Goal: Transaction & Acquisition: Book appointment/travel/reservation

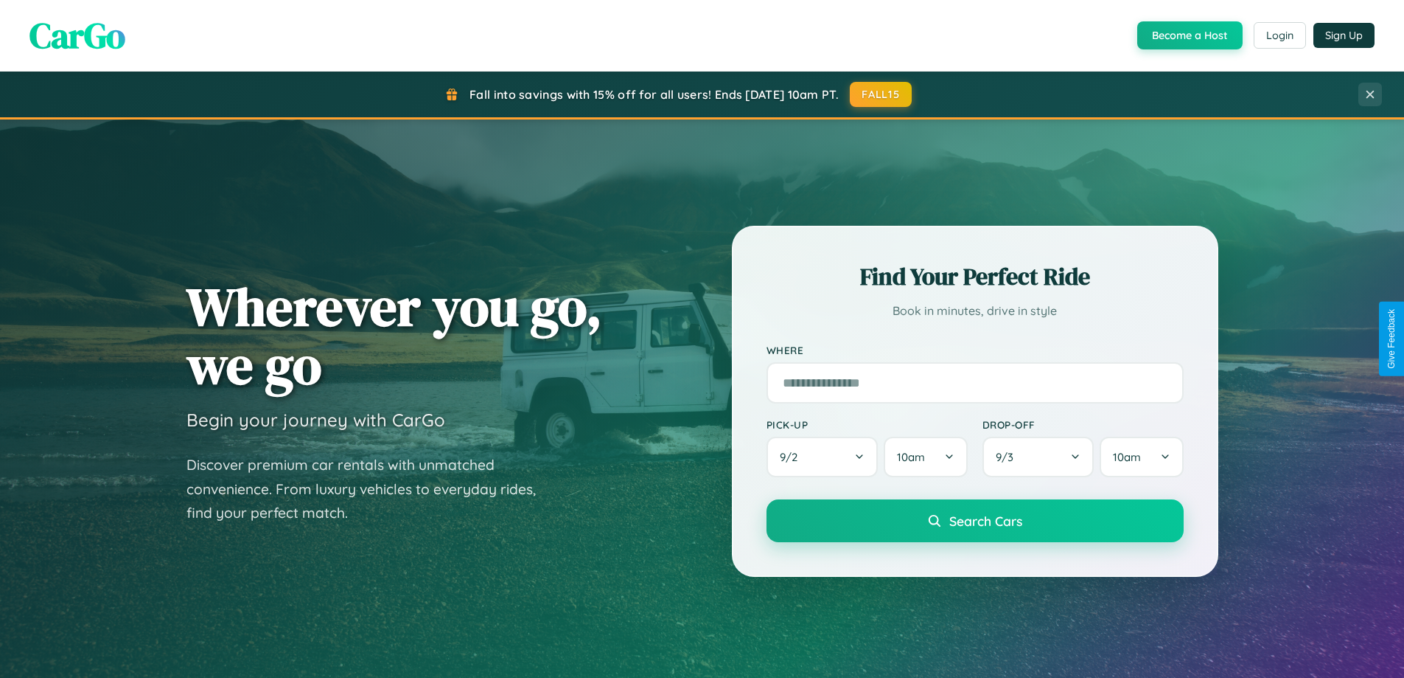
scroll to position [1014, 0]
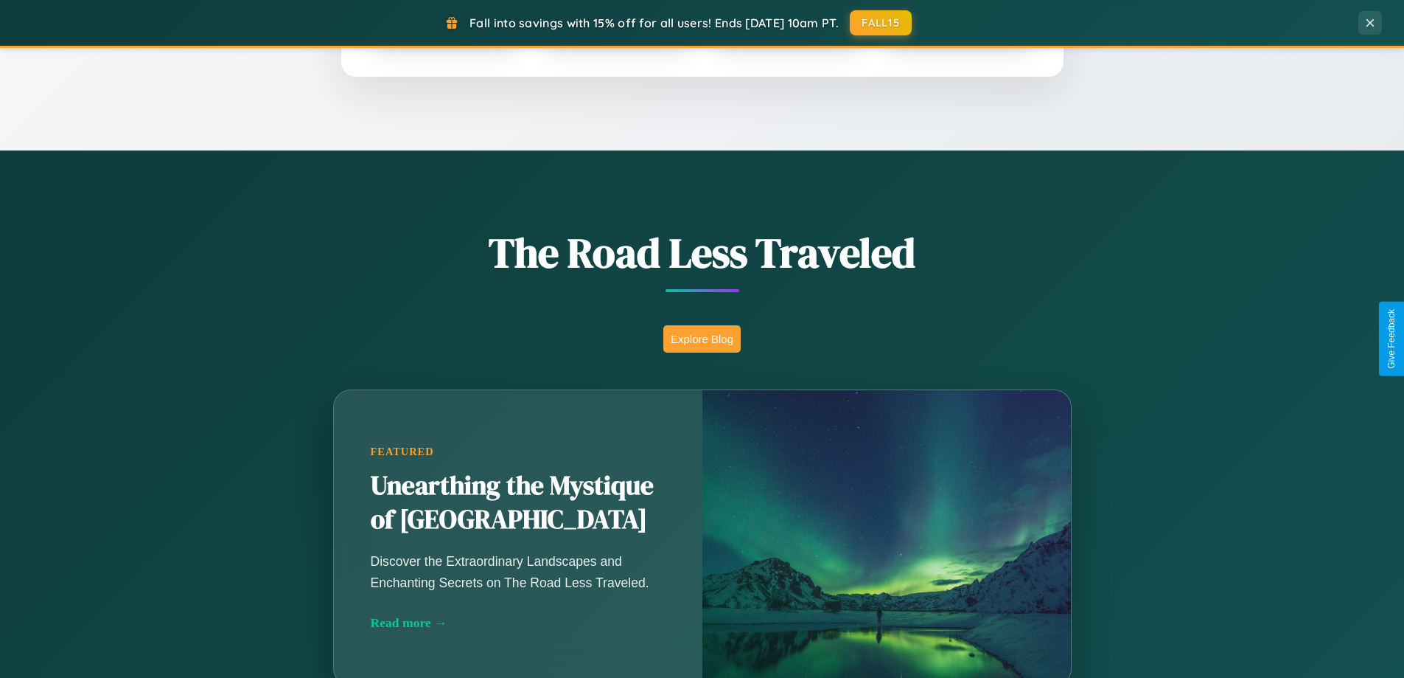
click at [702, 338] on button "Explore Blog" at bounding box center [702, 338] width 77 height 27
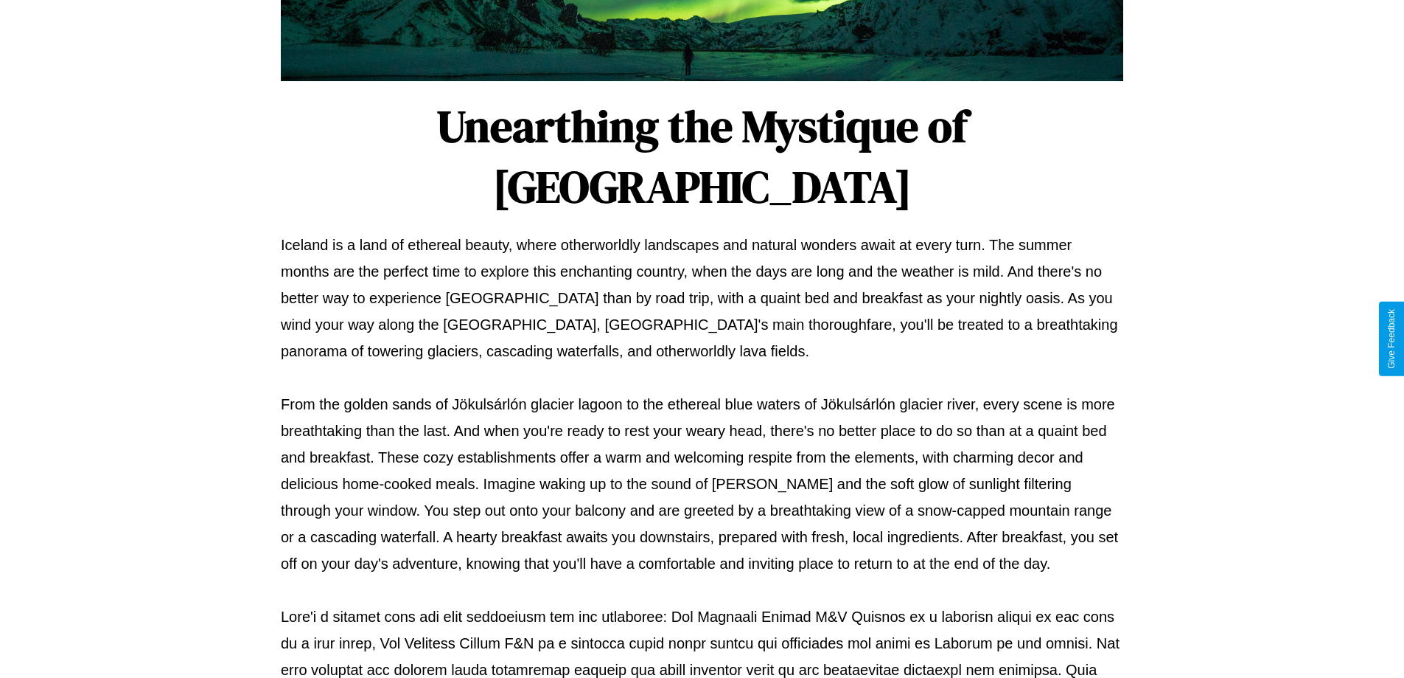
scroll to position [477, 0]
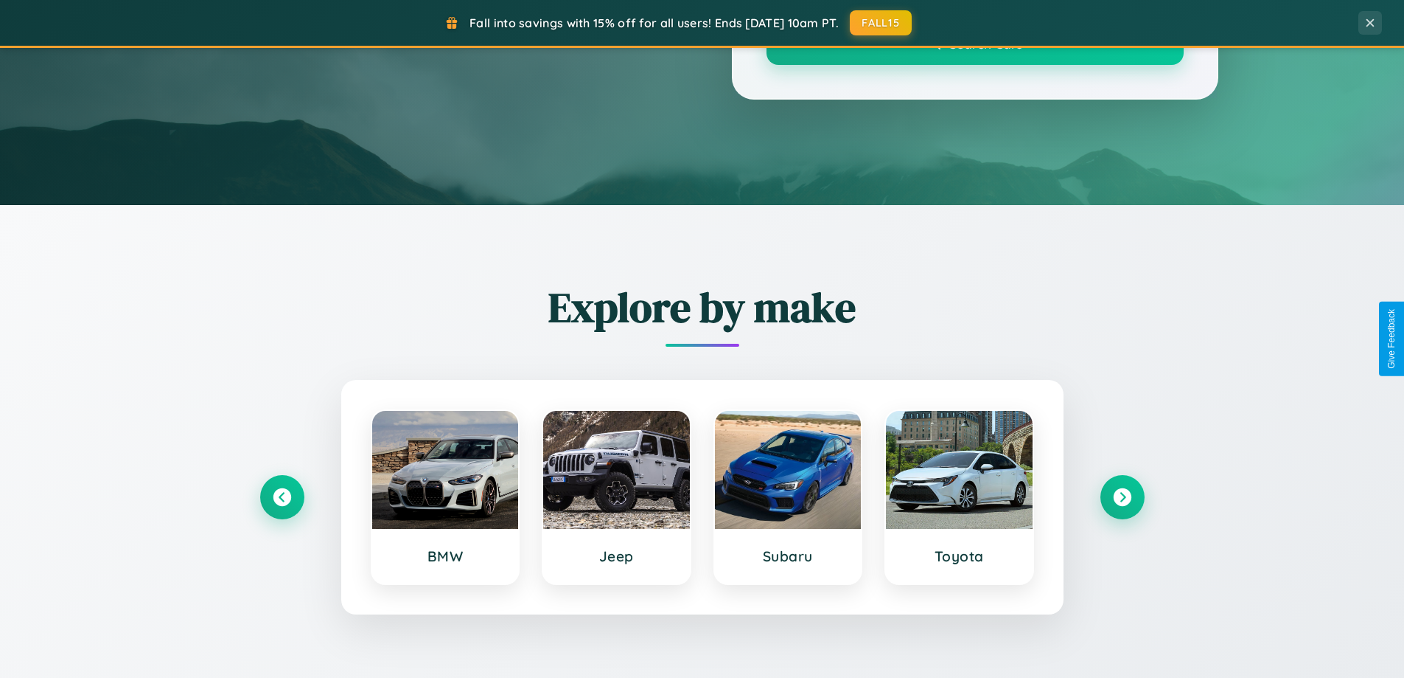
scroll to position [1014, 0]
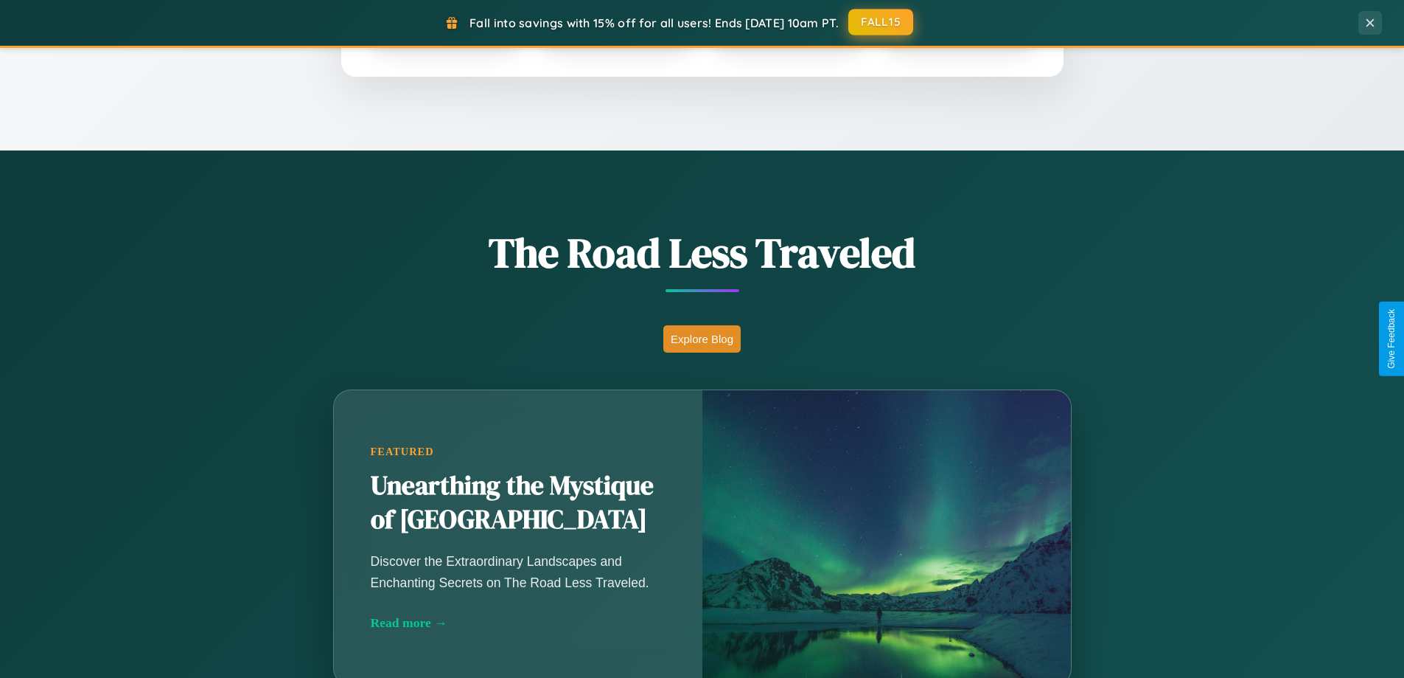
click at [882, 23] on button "FALL15" at bounding box center [881, 22] width 65 height 27
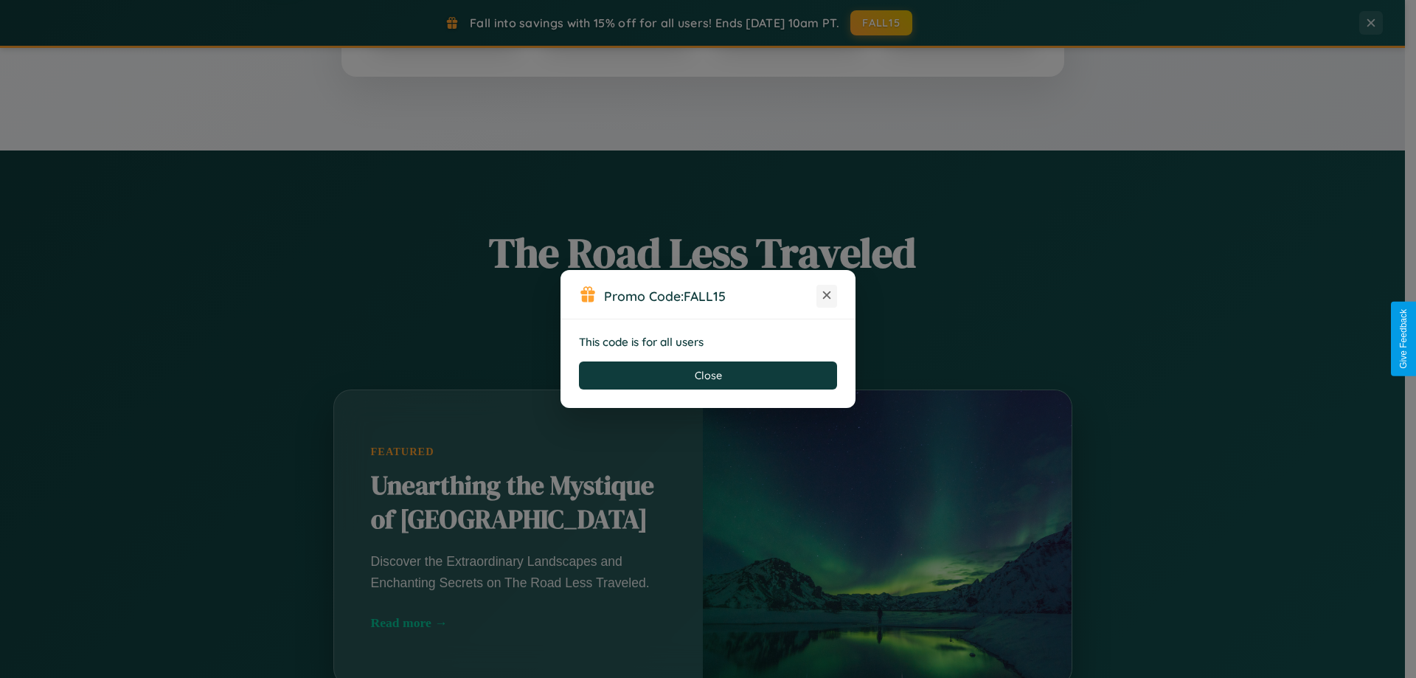
click at [826, 296] on icon at bounding box center [826, 295] width 15 height 15
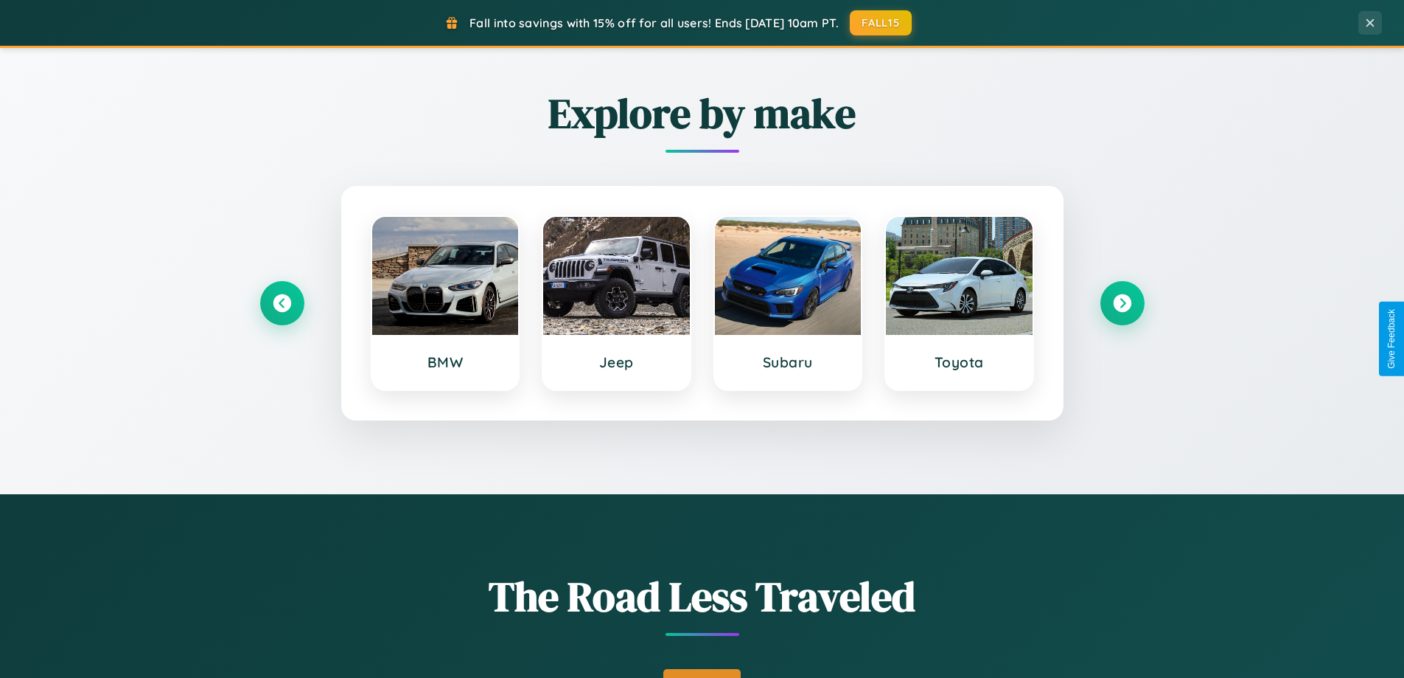
scroll to position [0, 0]
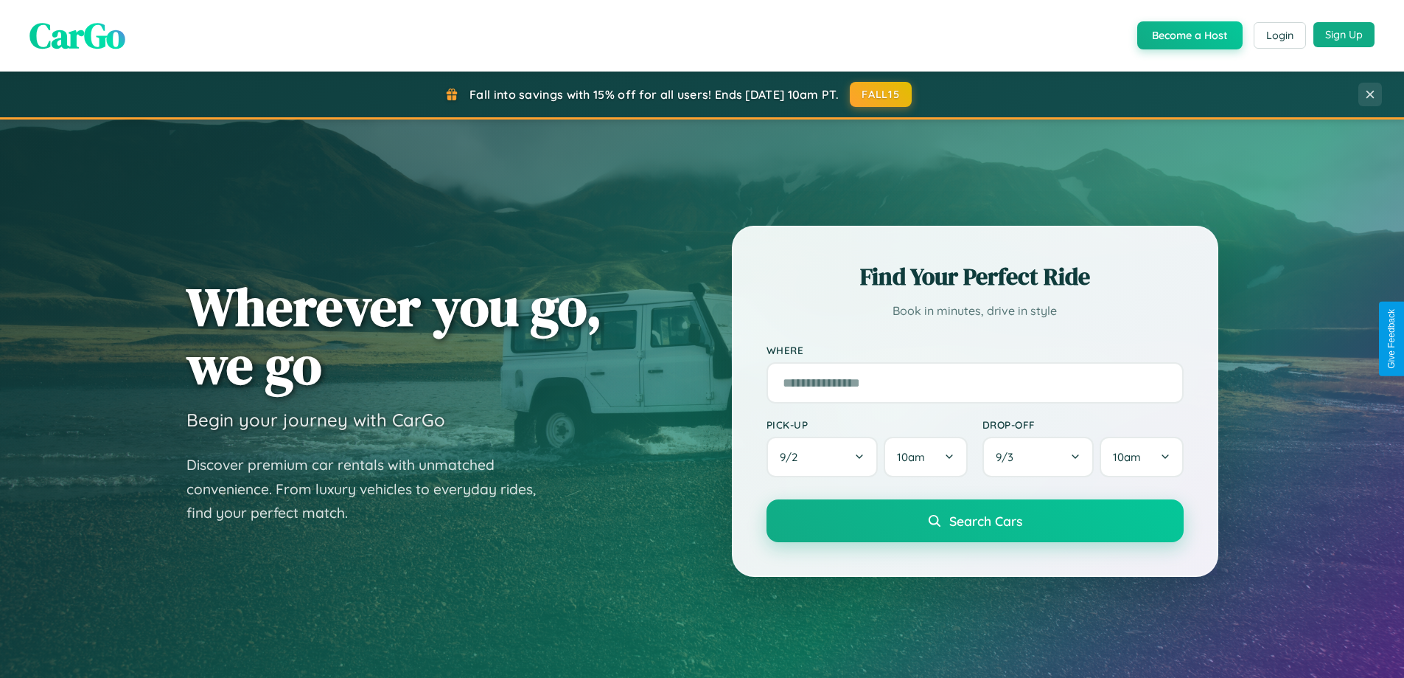
click at [1344, 35] on button "Sign Up" at bounding box center [1344, 34] width 61 height 25
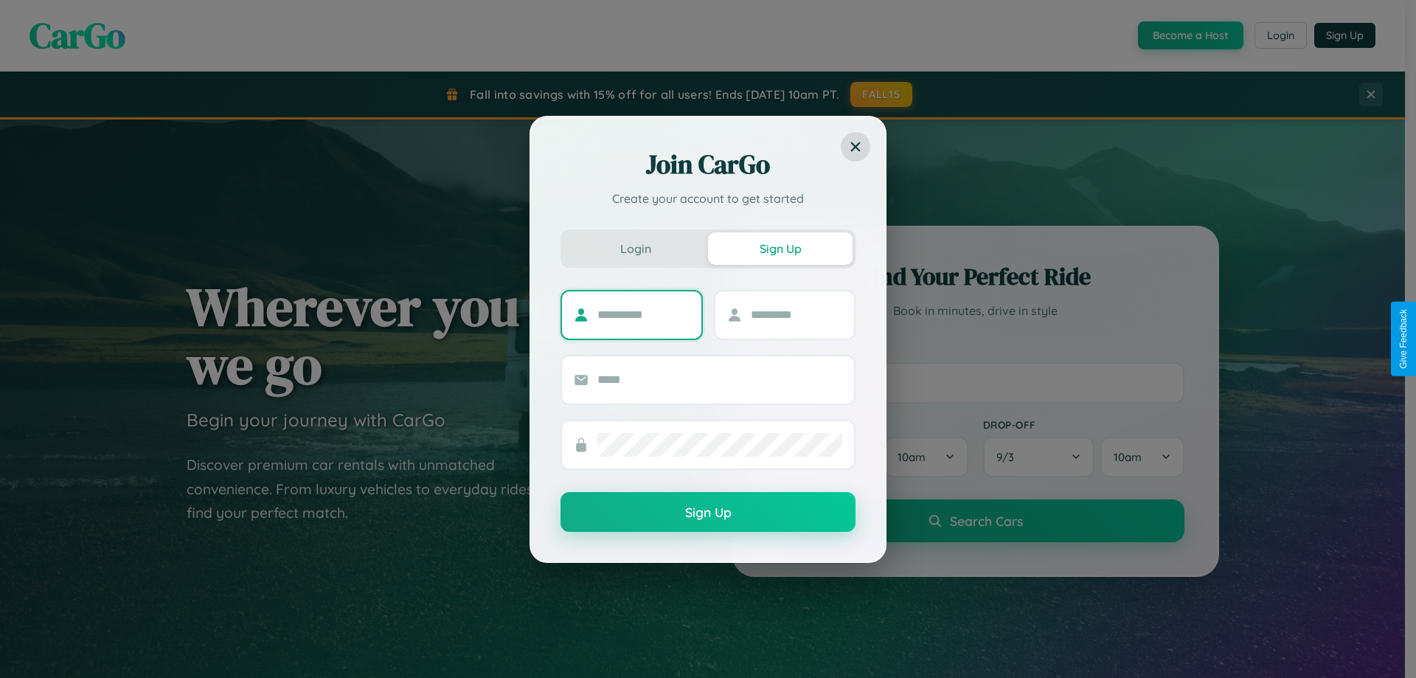
click at [643, 314] on input "text" at bounding box center [643, 315] width 92 height 24
type input "*****"
click at [796, 314] on input "text" at bounding box center [797, 315] width 92 height 24
type input "******"
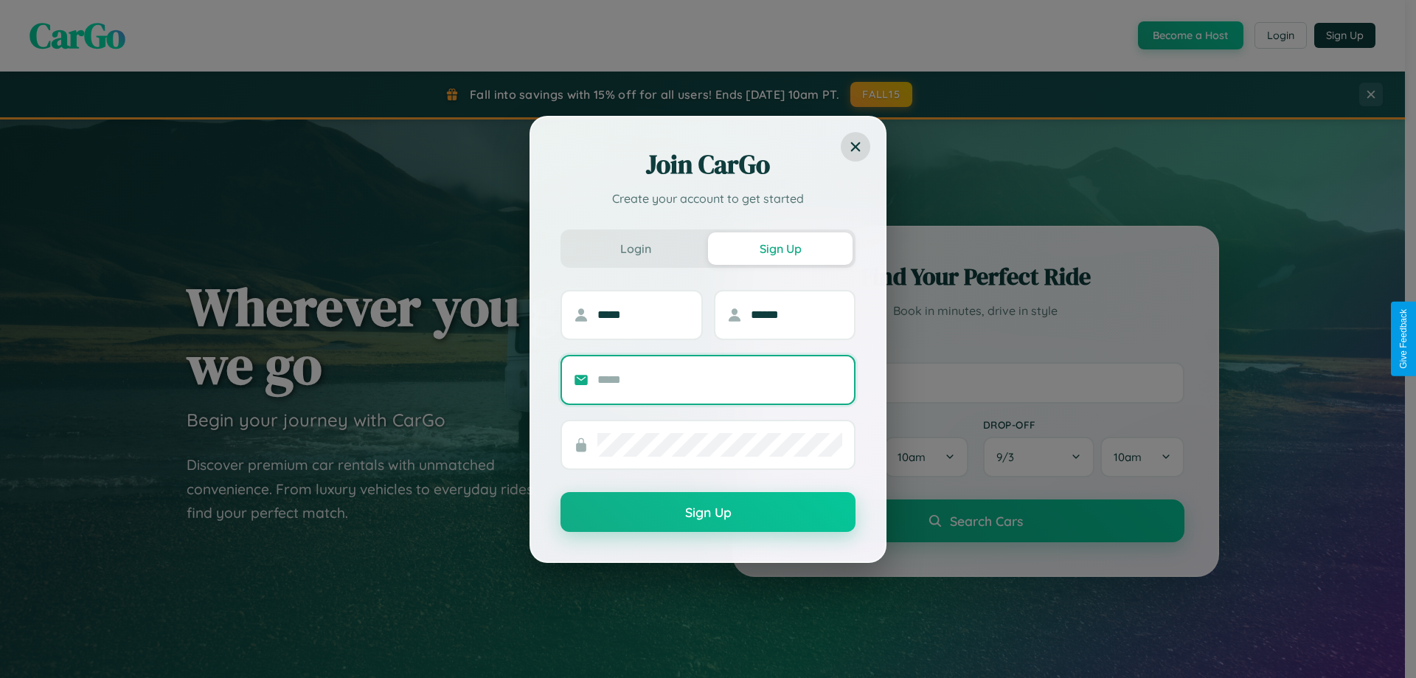
click at [720, 379] on input "text" at bounding box center [719, 380] width 245 height 24
type input "**********"
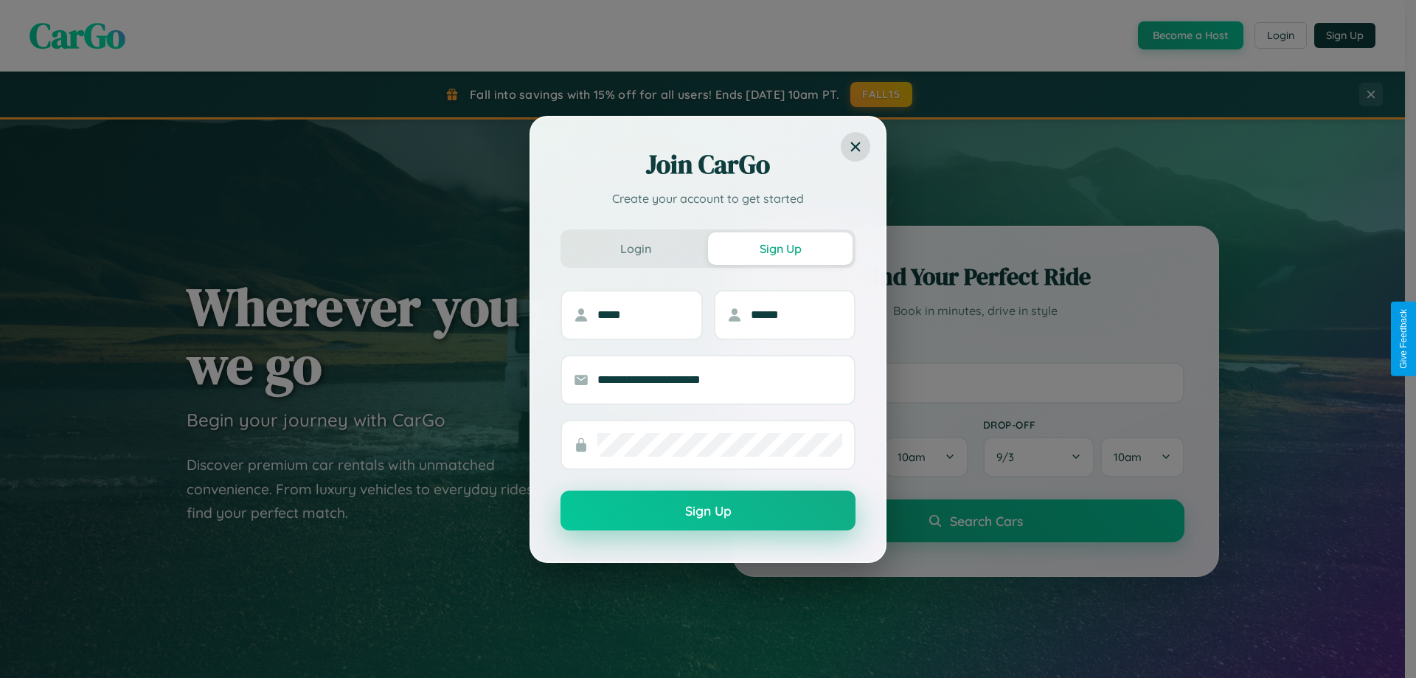
click at [708, 511] on button "Sign Up" at bounding box center [707, 510] width 295 height 40
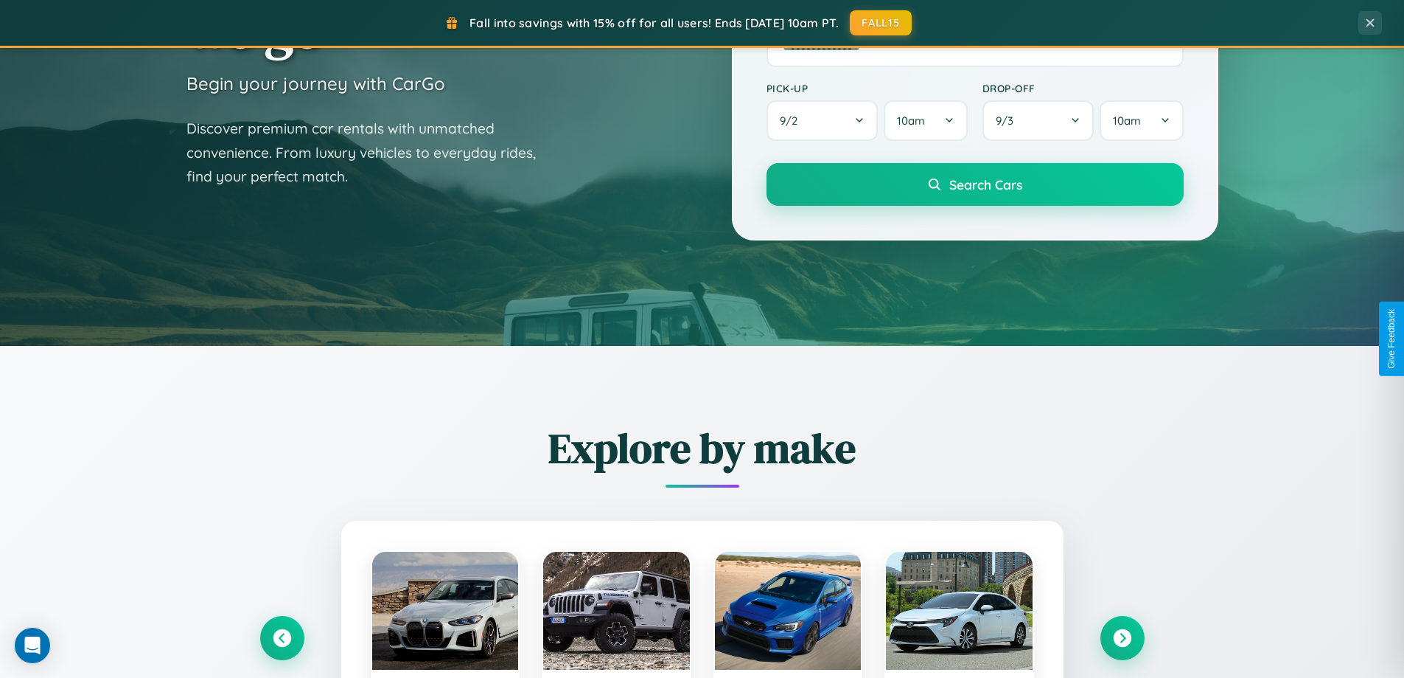
scroll to position [2369, 0]
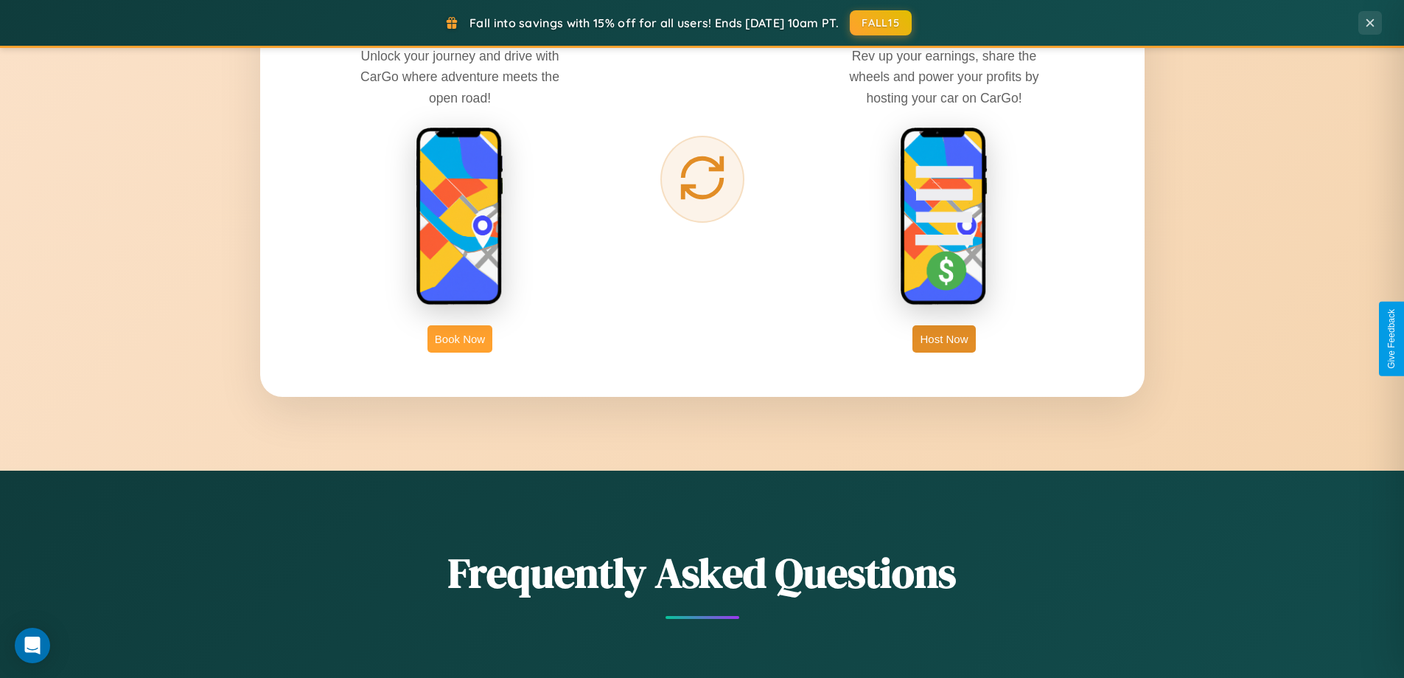
click at [460, 338] on button "Book Now" at bounding box center [460, 338] width 65 height 27
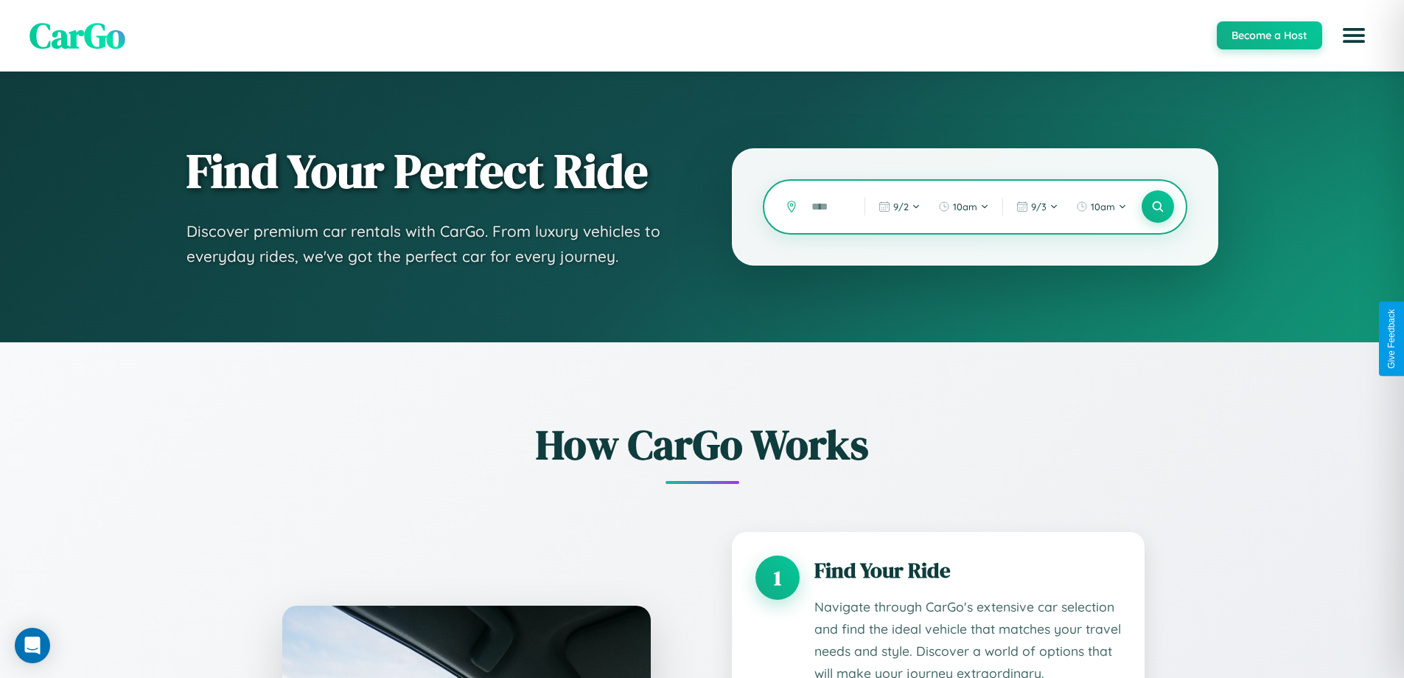
click at [827, 206] on input "text" at bounding box center [827, 207] width 46 height 26
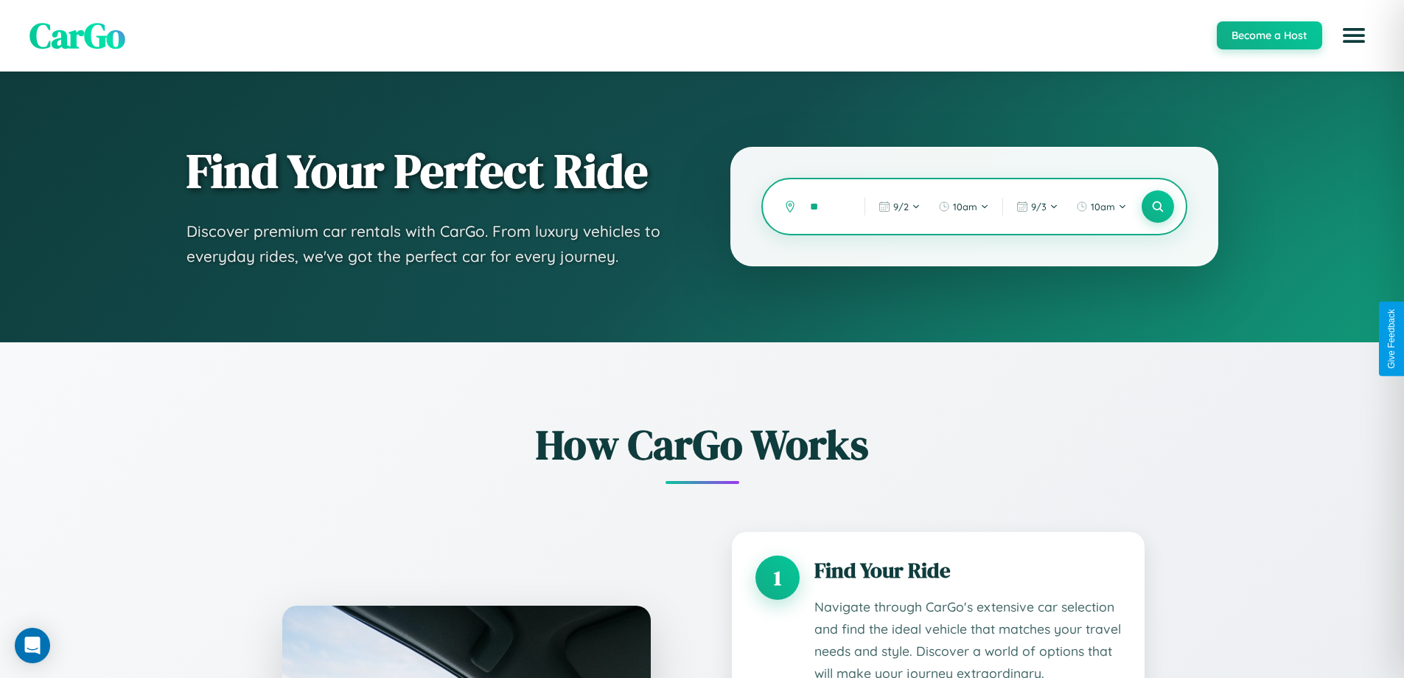
type input "*"
type input "**********"
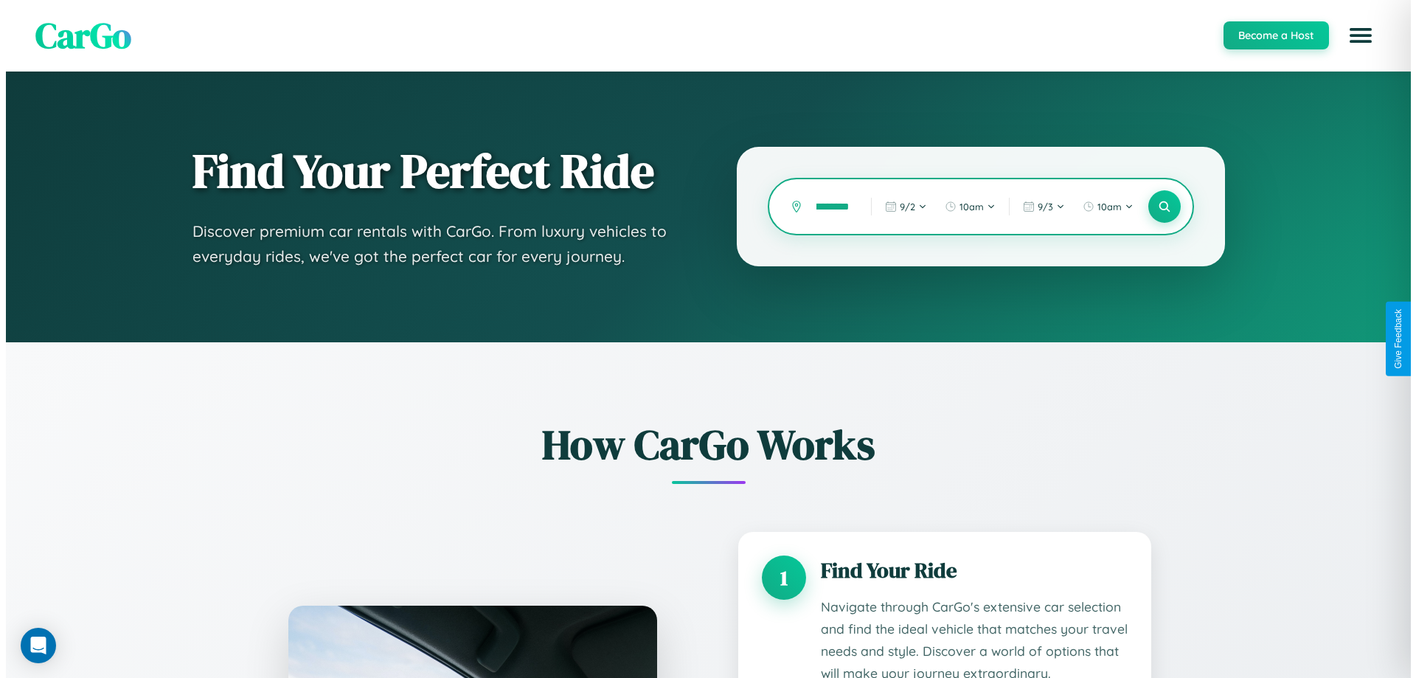
scroll to position [0, 37]
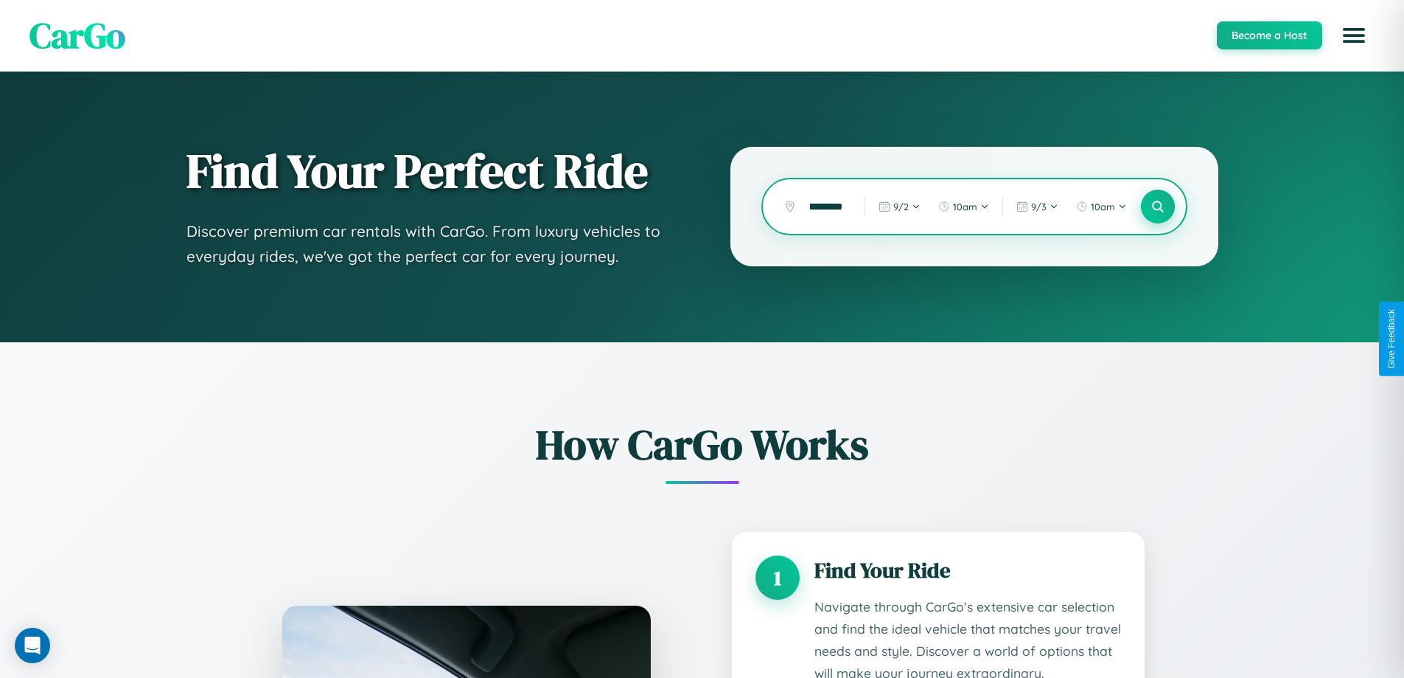
click at [1158, 206] on icon at bounding box center [1158, 207] width 14 height 14
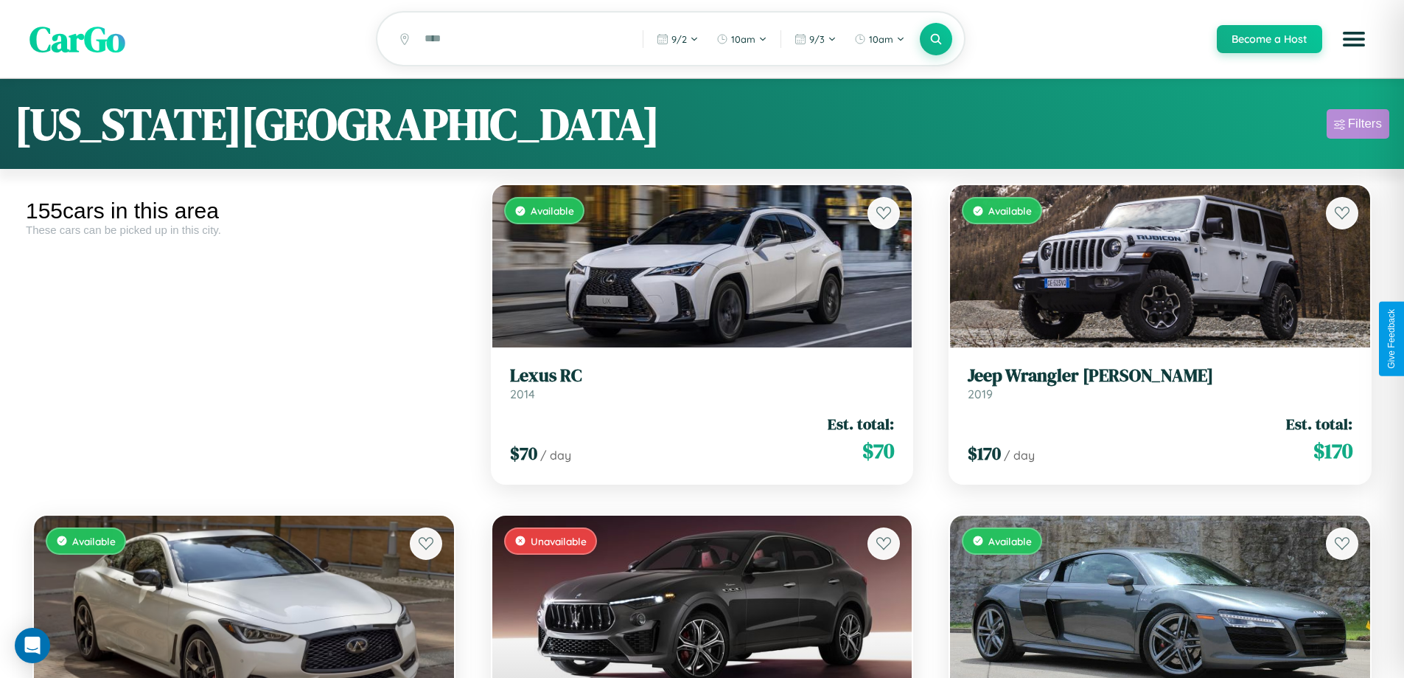
click at [1358, 126] on div "Filters" at bounding box center [1365, 123] width 34 height 15
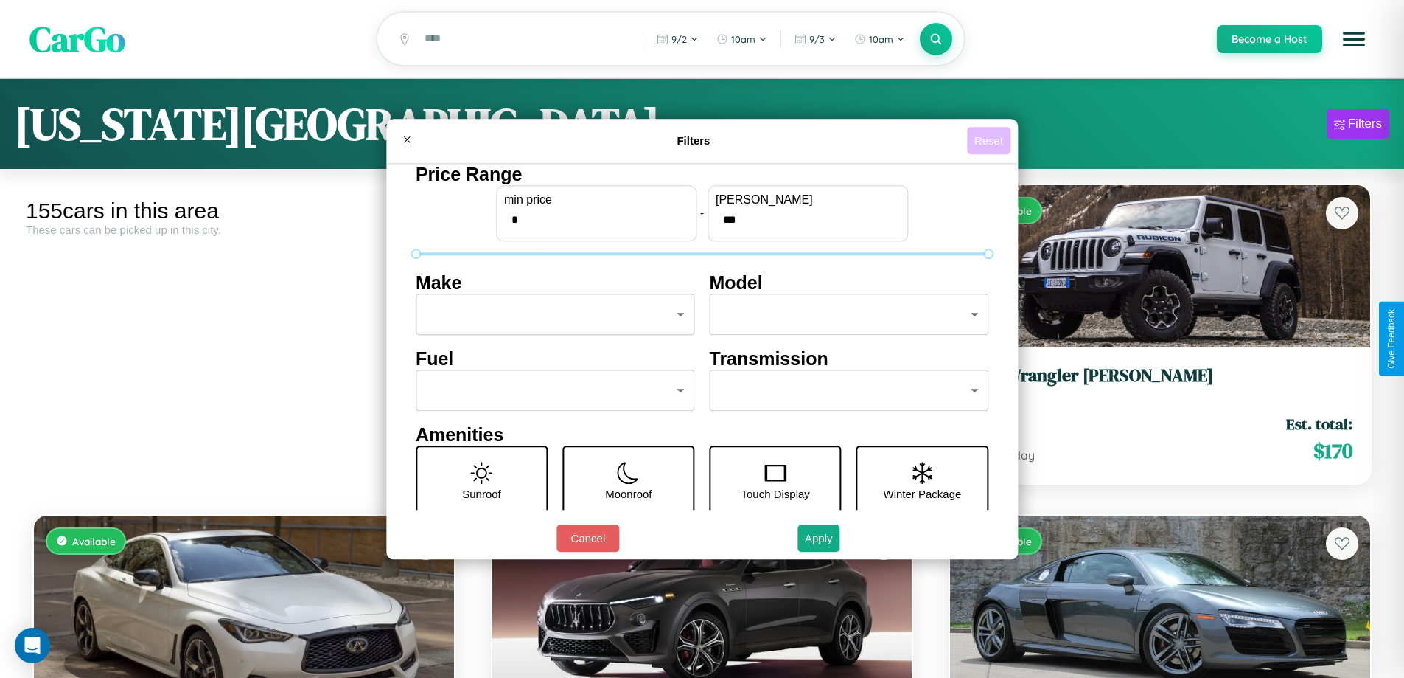
click at [991, 140] on button "Reset" at bounding box center [988, 140] width 43 height 27
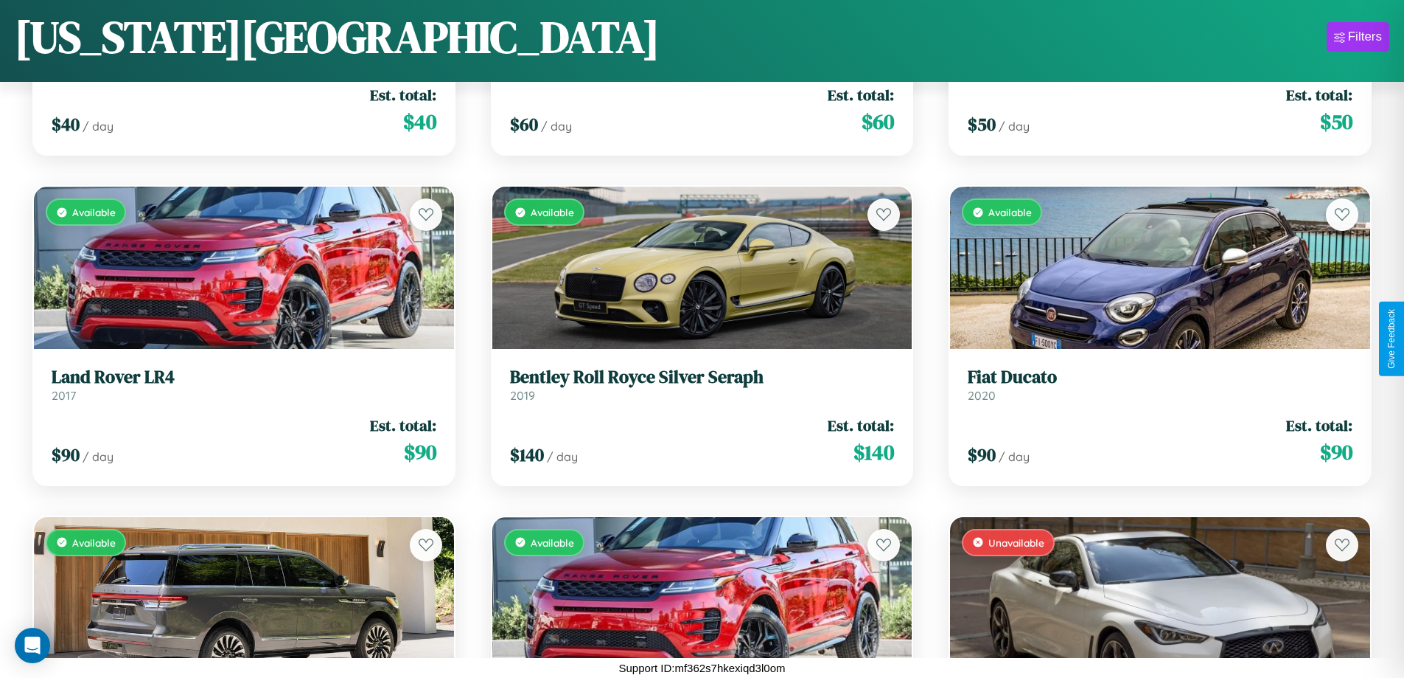
scroll to position [11432, 0]
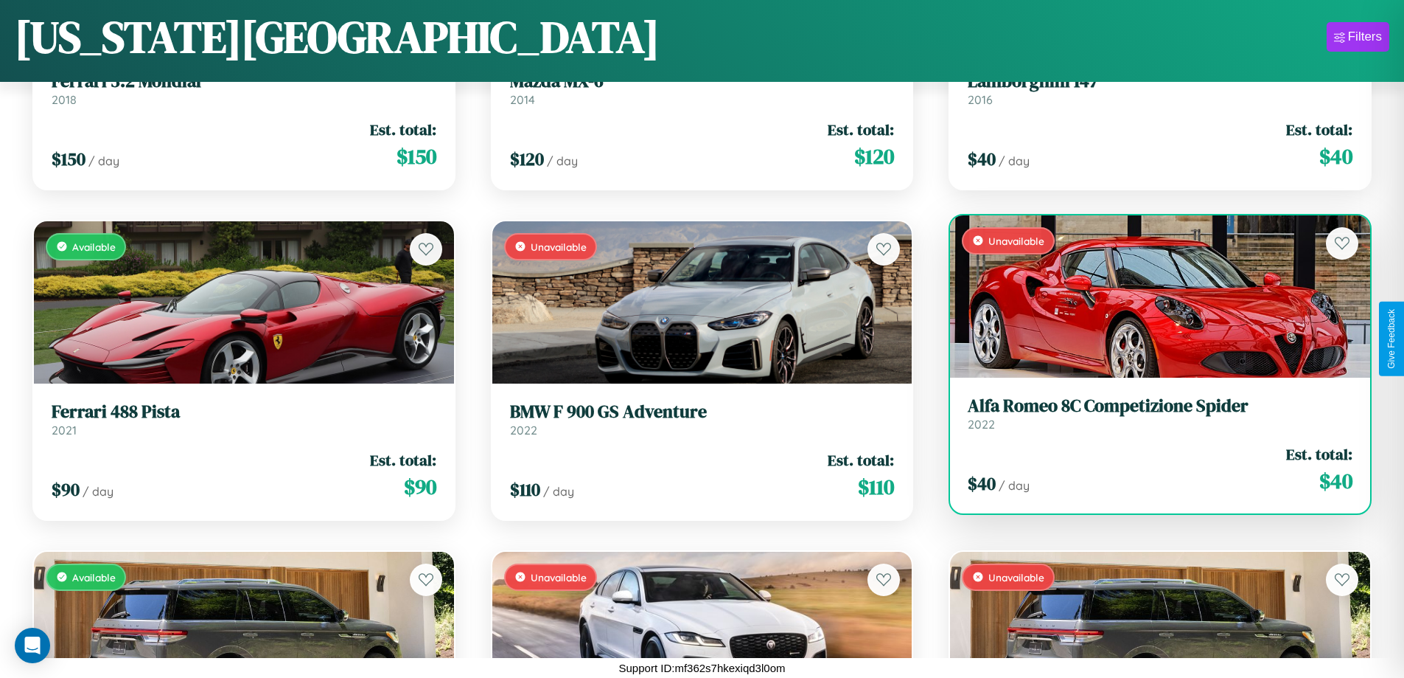
click at [1151, 419] on link "Alfa Romeo 8C Competizione Spider 2022" at bounding box center [1160, 413] width 385 height 36
